Goal: Task Accomplishment & Management: Manage account settings

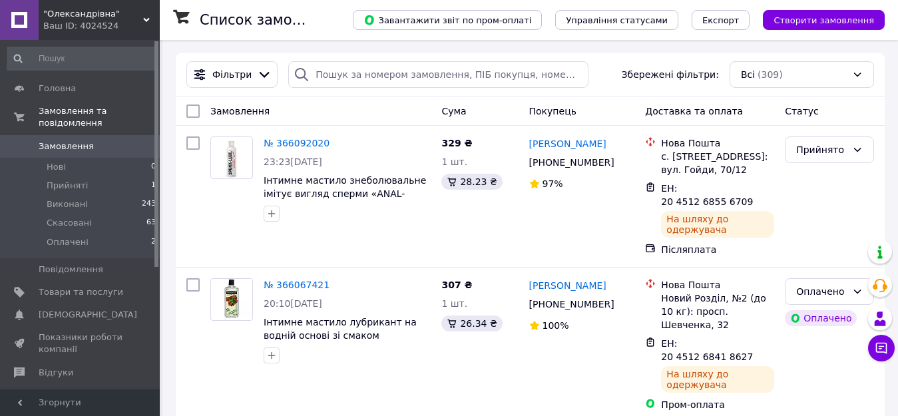
click at [75, 15] on span ""Олександрівна"" at bounding box center [93, 14] width 100 height 12
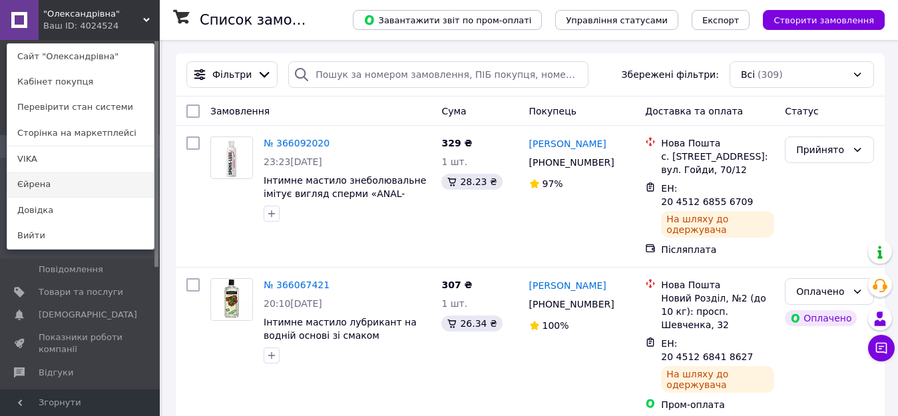
click at [26, 185] on link "Єйрена" at bounding box center [80, 184] width 147 height 25
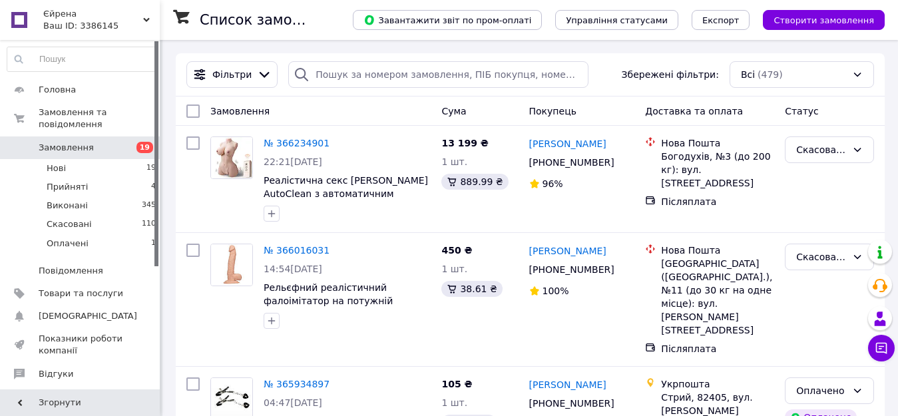
click at [59, 9] on span "Єйрена" at bounding box center [93, 14] width 100 height 12
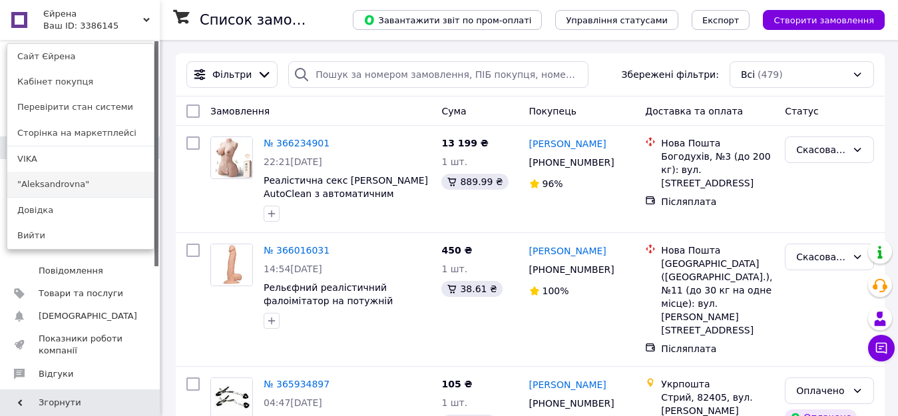
click at [46, 185] on link ""Aleksandrovna"" at bounding box center [80, 184] width 147 height 25
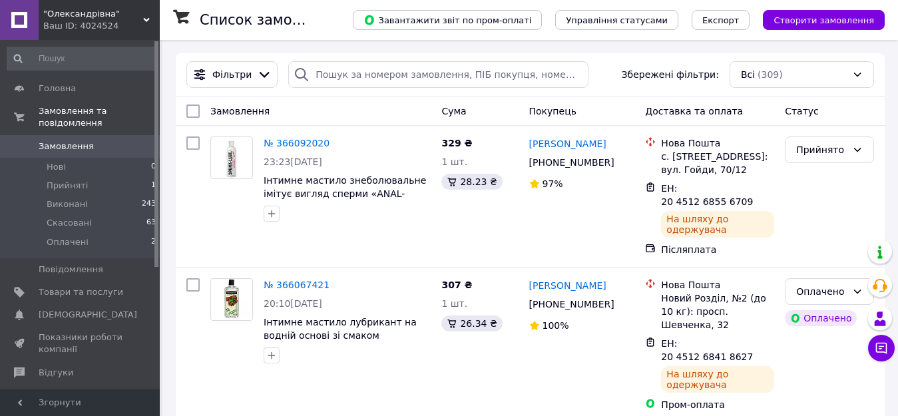
click at [75, 13] on span ""Олександрівна"" at bounding box center [93, 14] width 100 height 12
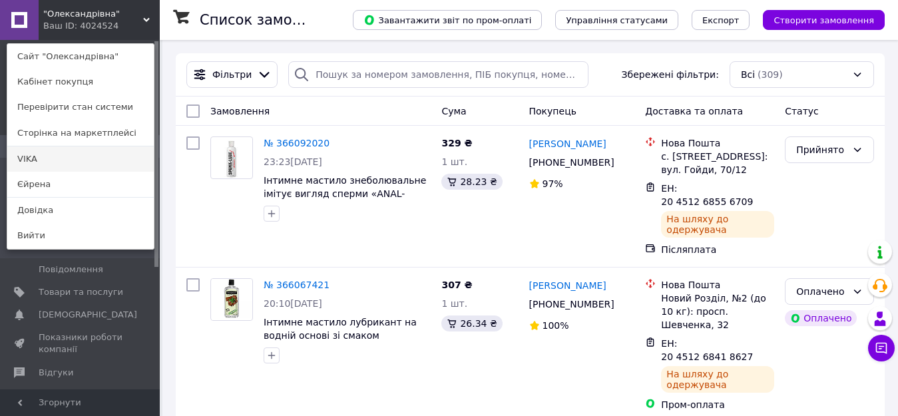
click at [26, 160] on link "VIKA" at bounding box center [80, 159] width 147 height 25
